Goal: Transaction & Acquisition: Download file/media

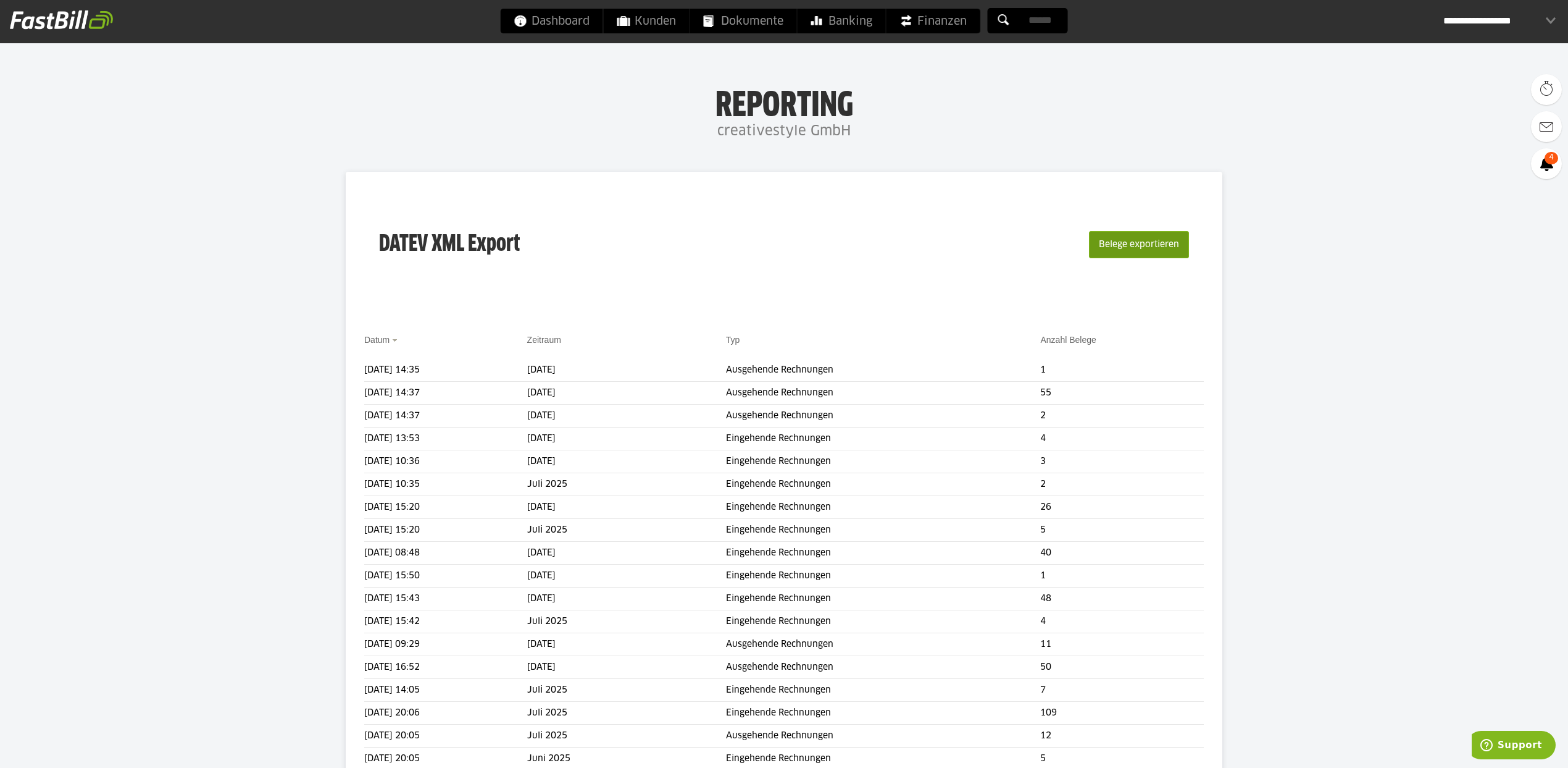
click at [1156, 241] on button "Belege exportieren" at bounding box center [1139, 244] width 100 height 27
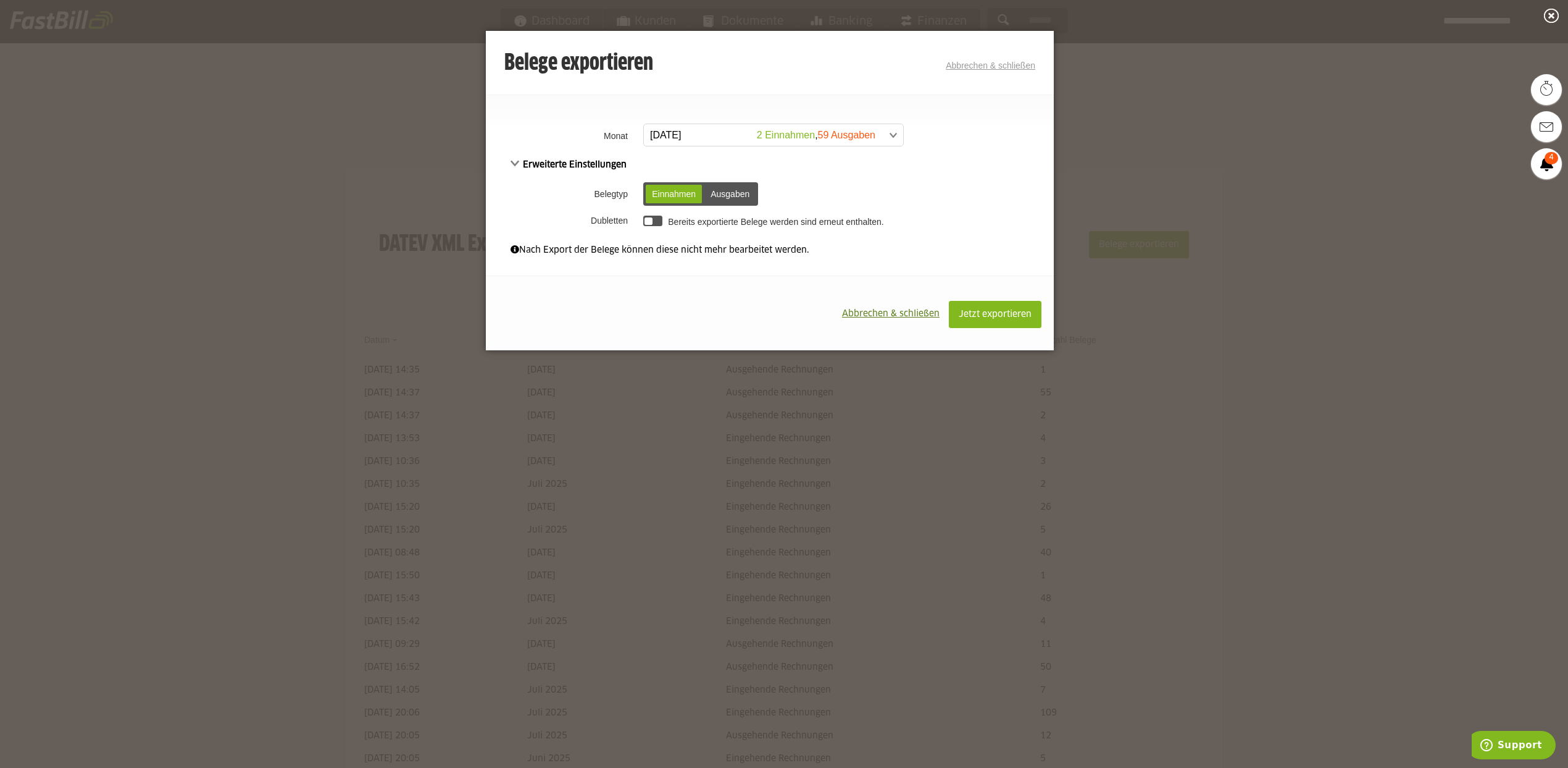
click at [793, 134] on span at bounding box center [768, 135] width 259 height 22
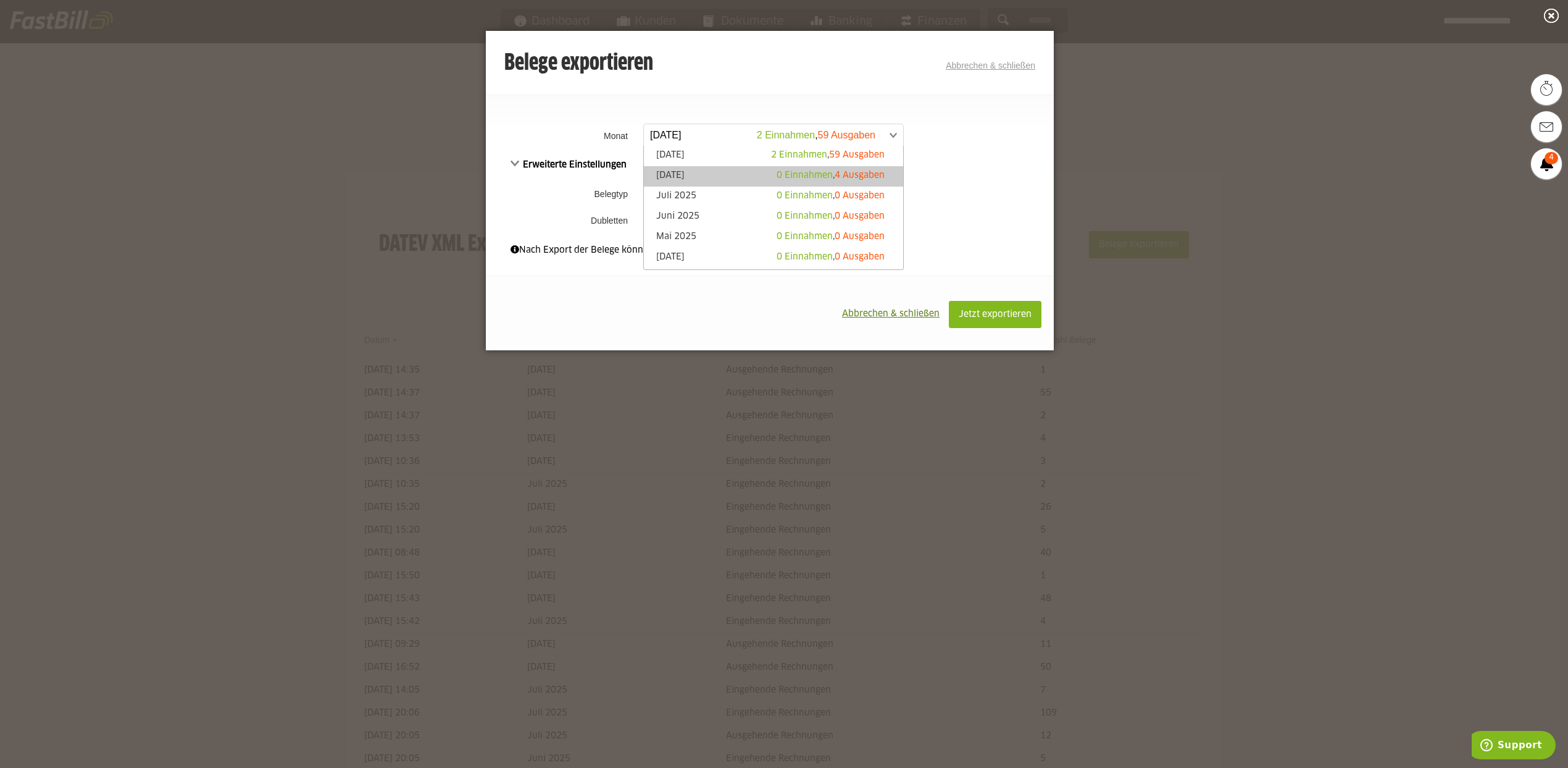
click at [796, 177] on span "0 Einnahmen" at bounding box center [804, 175] width 56 height 9
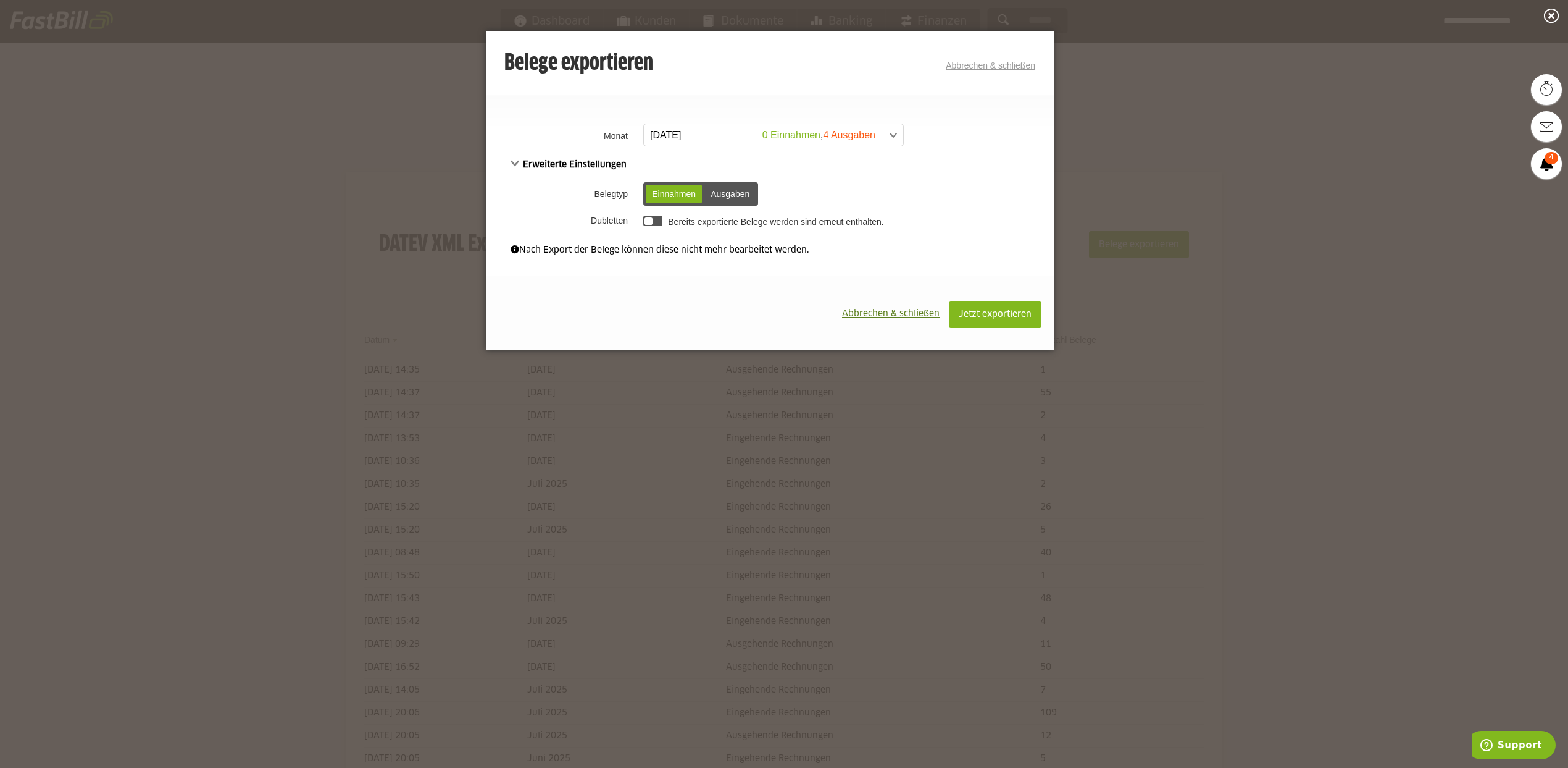
click at [739, 189] on div "Ausgaben" at bounding box center [729, 193] width 51 height 19
click at [963, 312] on span "Jetzt exportieren" at bounding box center [995, 314] width 73 height 9
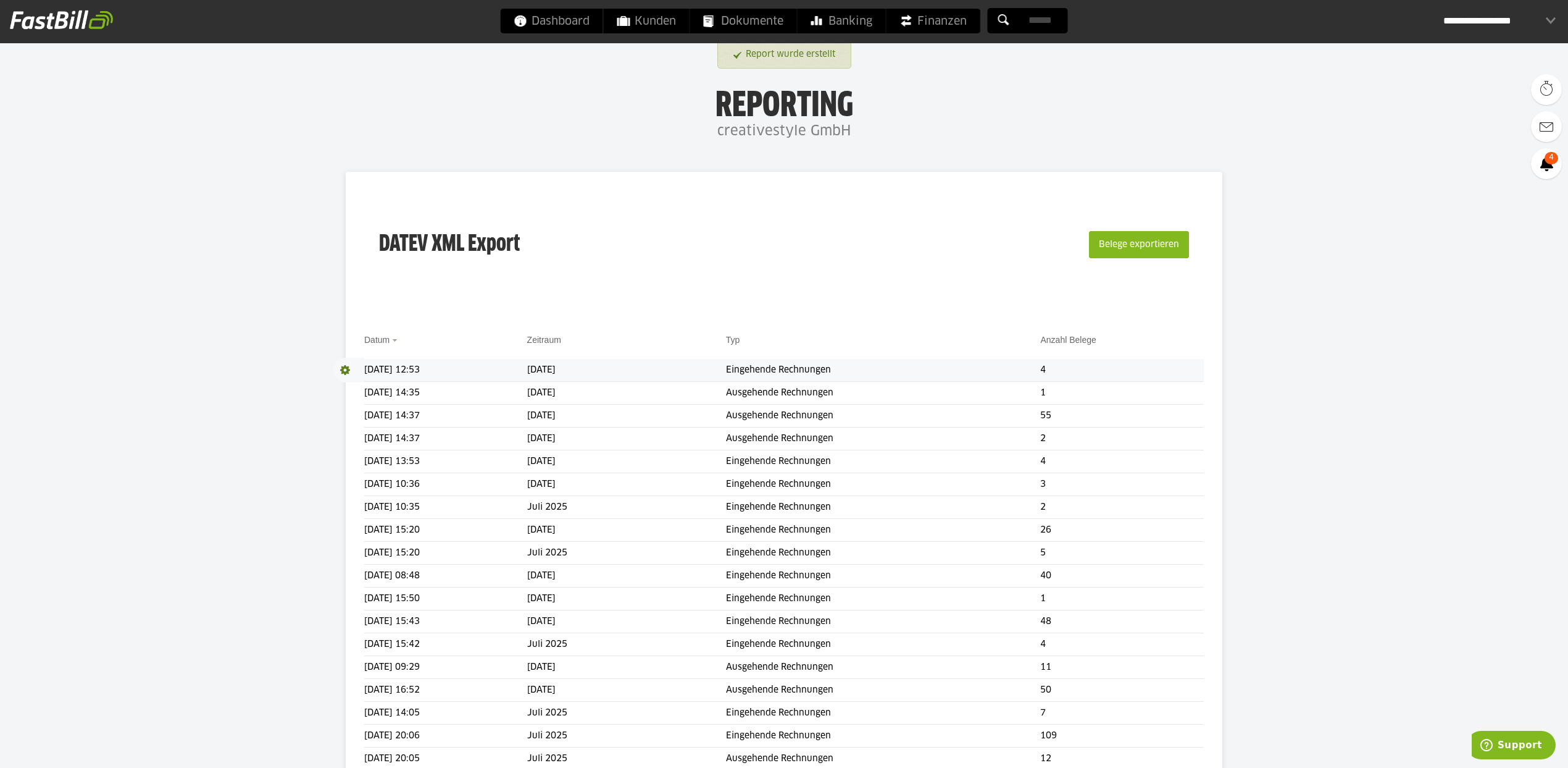
click at [344, 368] on span at bounding box center [348, 370] width 31 height 25
click at [350, 383] on link "Download" at bounding box center [366, 386] width 66 height 14
click at [1104, 244] on button "Belege exportieren" at bounding box center [1139, 244] width 100 height 27
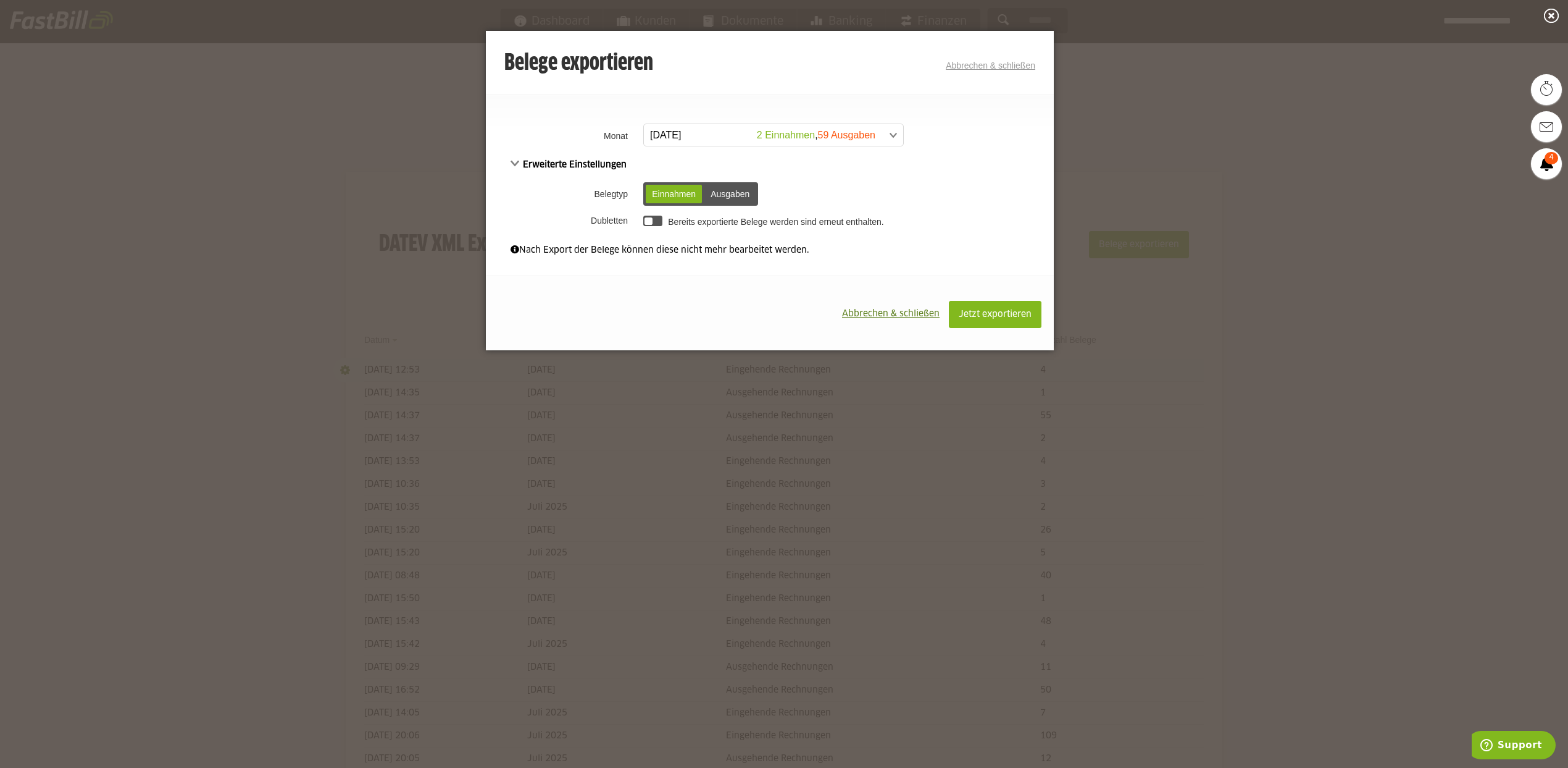
click at [800, 134] on span at bounding box center [768, 135] width 259 height 22
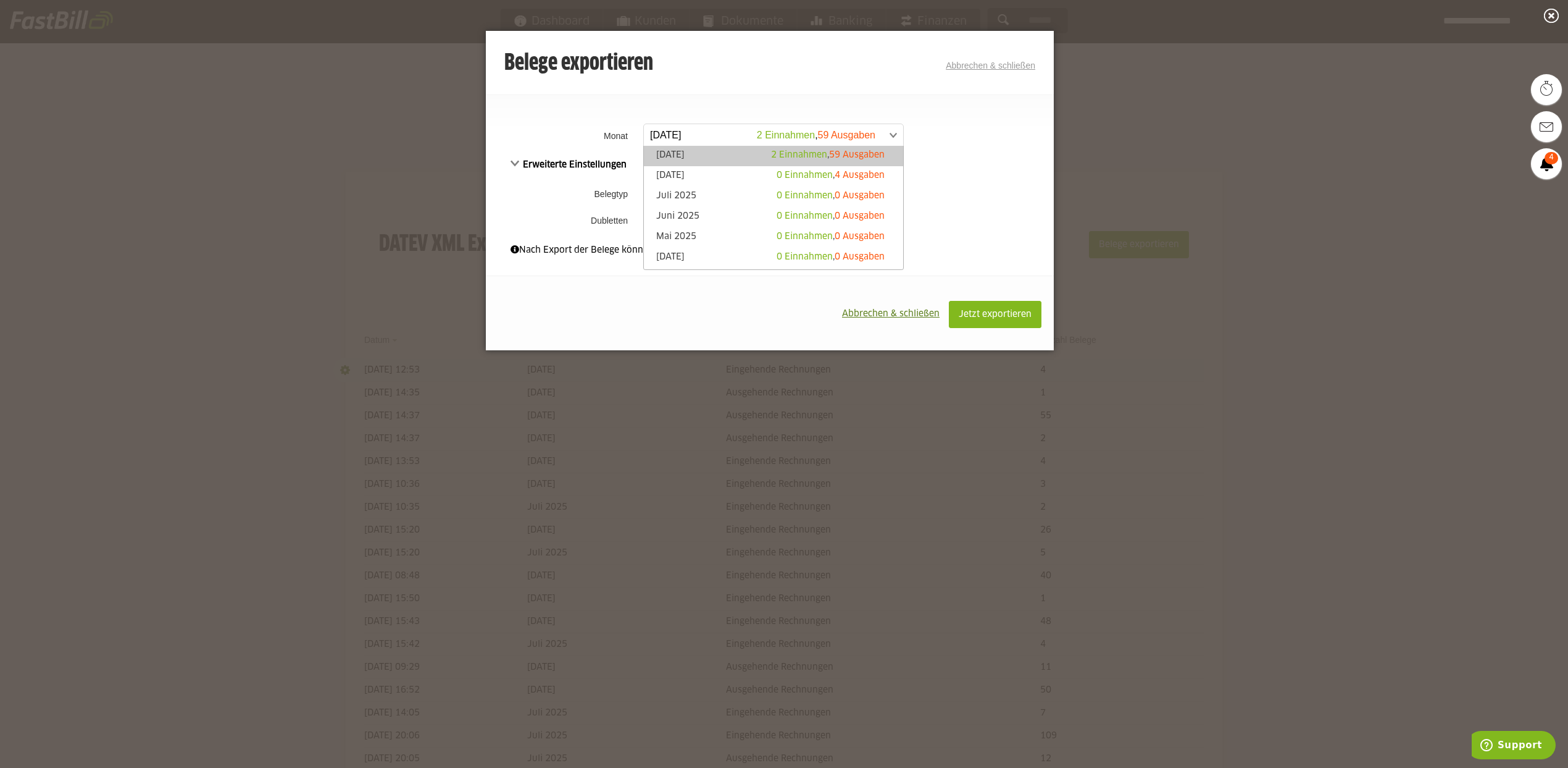
click at [808, 153] on span "2 Einnahmen" at bounding box center [798, 154] width 56 height 9
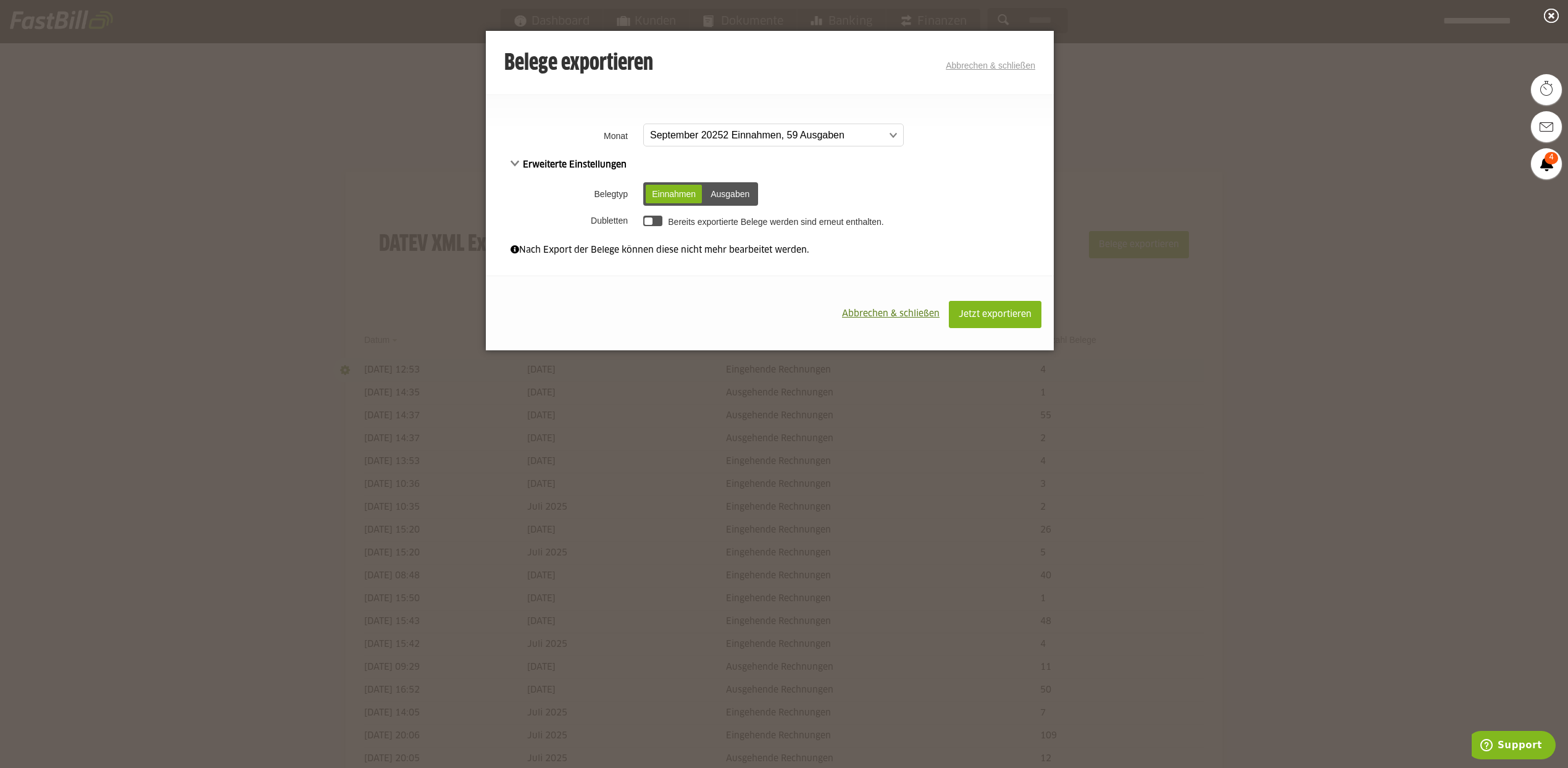
click at [731, 205] on td "Einnahmen Ausgaben Einnahmen Ausgaben" at bounding box center [846, 194] width 413 height 32
click at [732, 198] on div "Ausgaben" at bounding box center [729, 193] width 51 height 19
click at [1018, 318] on span "Jetzt exportieren" at bounding box center [995, 314] width 73 height 9
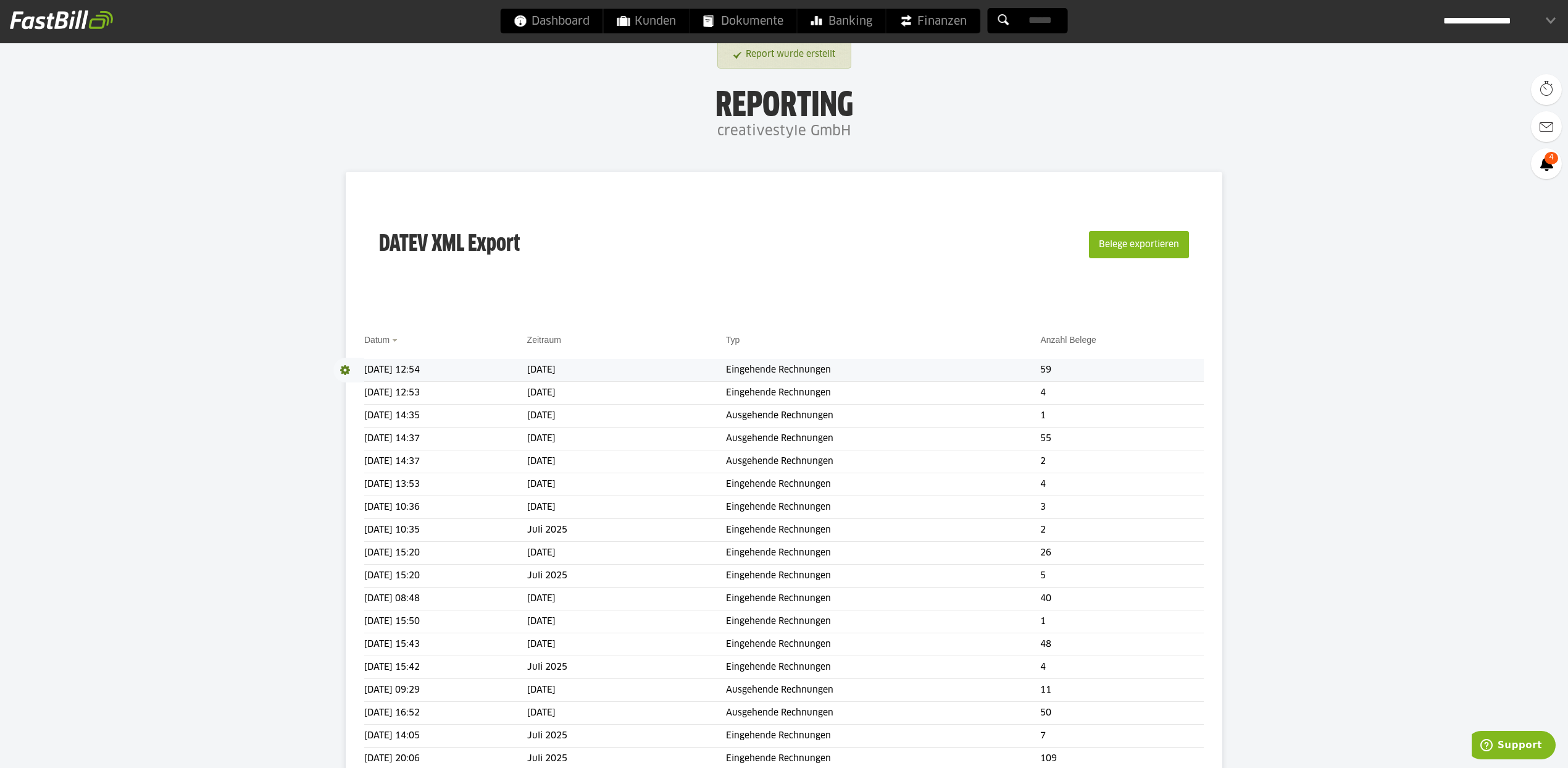
click at [351, 370] on span at bounding box center [348, 370] width 31 height 25
click at [351, 386] on link "Download" at bounding box center [366, 386] width 66 height 14
click at [731, 20] on span "Dokumente" at bounding box center [744, 21] width 80 height 25
